Goal: Task Accomplishment & Management: Complete application form

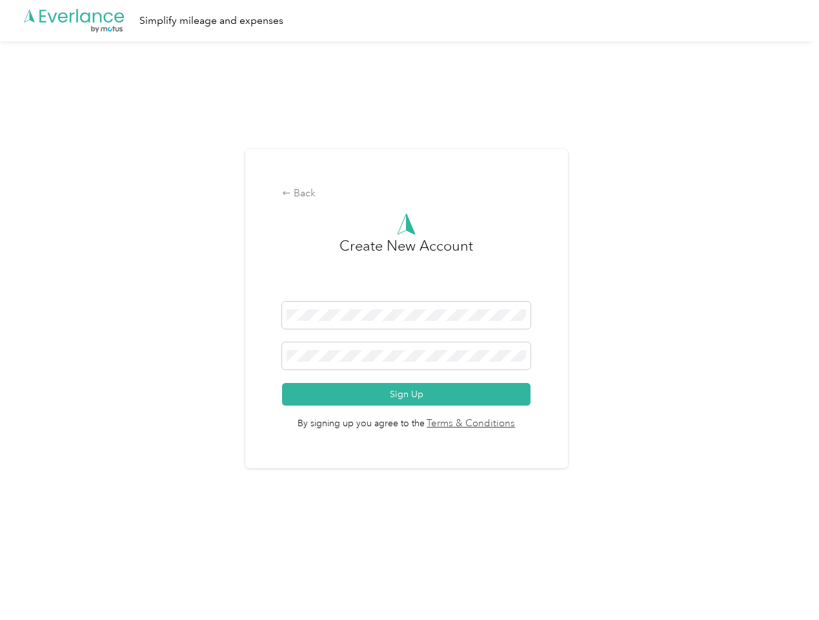
click at [409, 293] on h3 "Create New Account" at bounding box center [406, 268] width 134 height 66
click at [409, 21] on div ".cls-1 { fill: #00adee; } .cls-2 { fill: #fff; } .cls-3 { fill: #707372; } .cls…" at bounding box center [406, 20] width 813 height 41
click at [409, 194] on div "Back" at bounding box center [406, 193] width 248 height 15
click at [409, 394] on button "Sign Up" at bounding box center [406, 394] width 248 height 23
